Goal: Entertainment & Leisure: Consume media (video, audio)

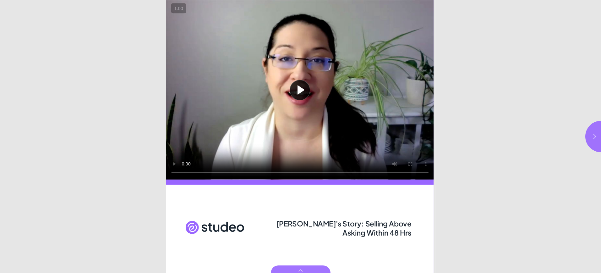
click at [299, 86] on button "Play video" at bounding box center [299, 89] width 267 height 179
click at [600, 134] on button "button" at bounding box center [600, 136] width 31 height 31
type input "***"
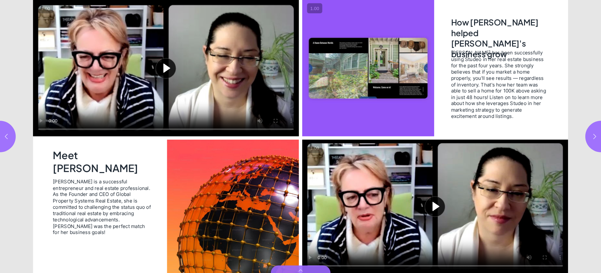
click at [165, 68] on button "Play video" at bounding box center [166, 68] width 266 height 136
drag, startPoint x: 81, startPoint y: 193, endPoint x: 65, endPoint y: 200, distance: 17.3
click at [66, 200] on span "[PERSON_NAME] is a successful entrepreneur and real estate professional. As the…" at bounding box center [102, 206] width 99 height 57
click at [404, 193] on button "Play video" at bounding box center [435, 206] width 266 height 133
click at [398, 190] on video "Video" at bounding box center [435, 206] width 266 height 133
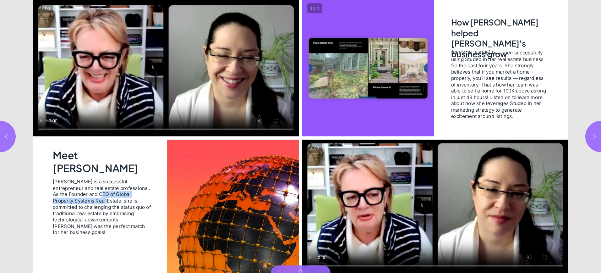
click at [383, 212] on video "Video" at bounding box center [435, 206] width 266 height 133
click at [422, 208] on video "Video" at bounding box center [435, 206] width 266 height 133
click at [205, 82] on video "Video" at bounding box center [166, 68] width 266 height 136
click at [202, 90] on video "Video" at bounding box center [166, 68] width 266 height 136
click at [596, 132] on button "button" at bounding box center [600, 136] width 31 height 31
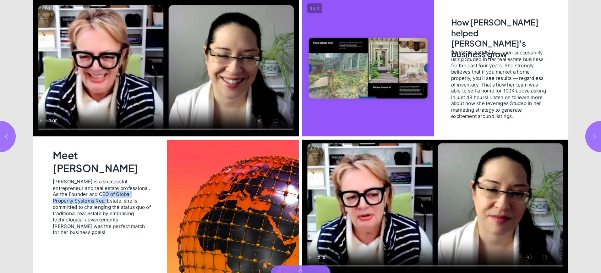
type input "***"
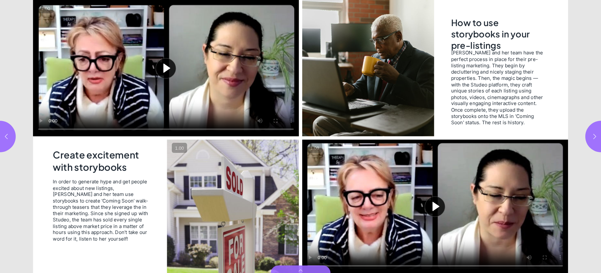
click at [166, 68] on button "Play video" at bounding box center [166, 68] width 266 height 136
click at [198, 72] on video "Video" at bounding box center [166, 68] width 266 height 136
